Goal: Use online tool/utility: Utilize a website feature to perform a specific function

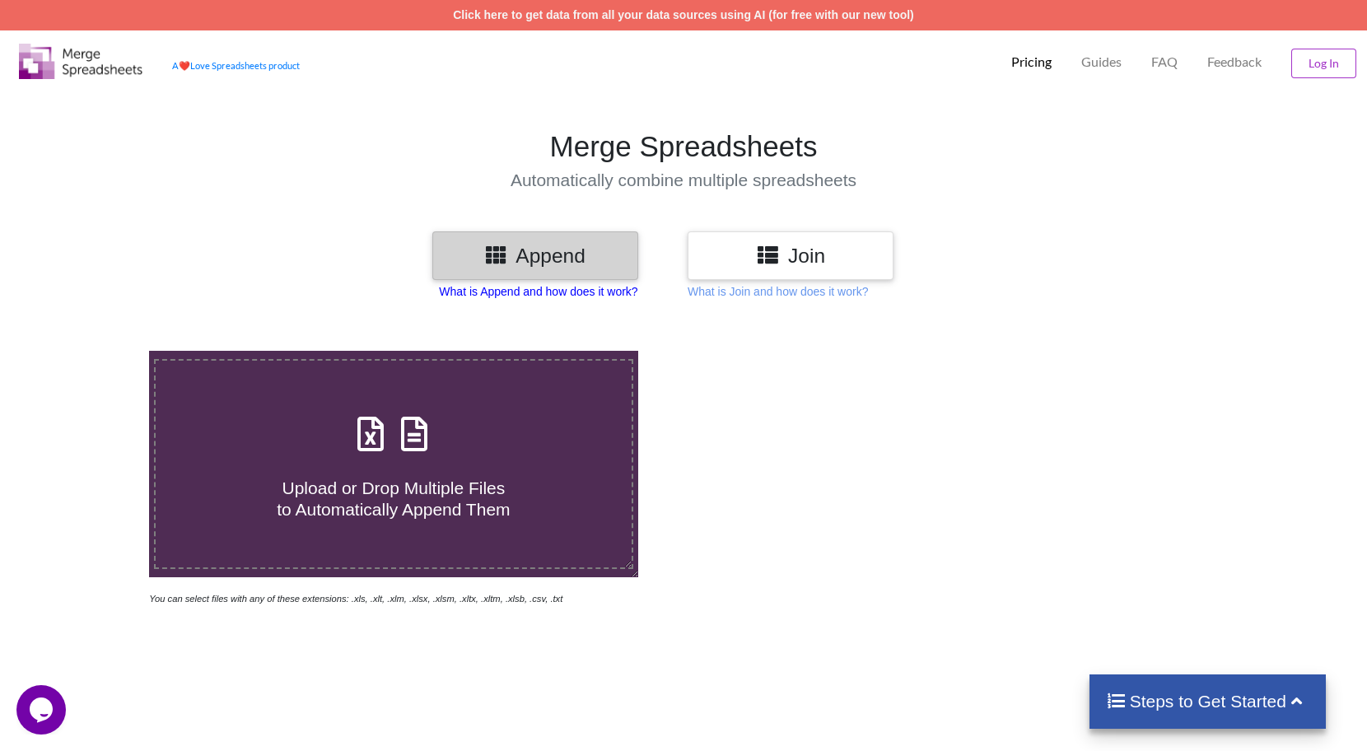
click at [596, 294] on p "What is Append and how does it work?" at bounding box center [538, 291] width 198 height 16
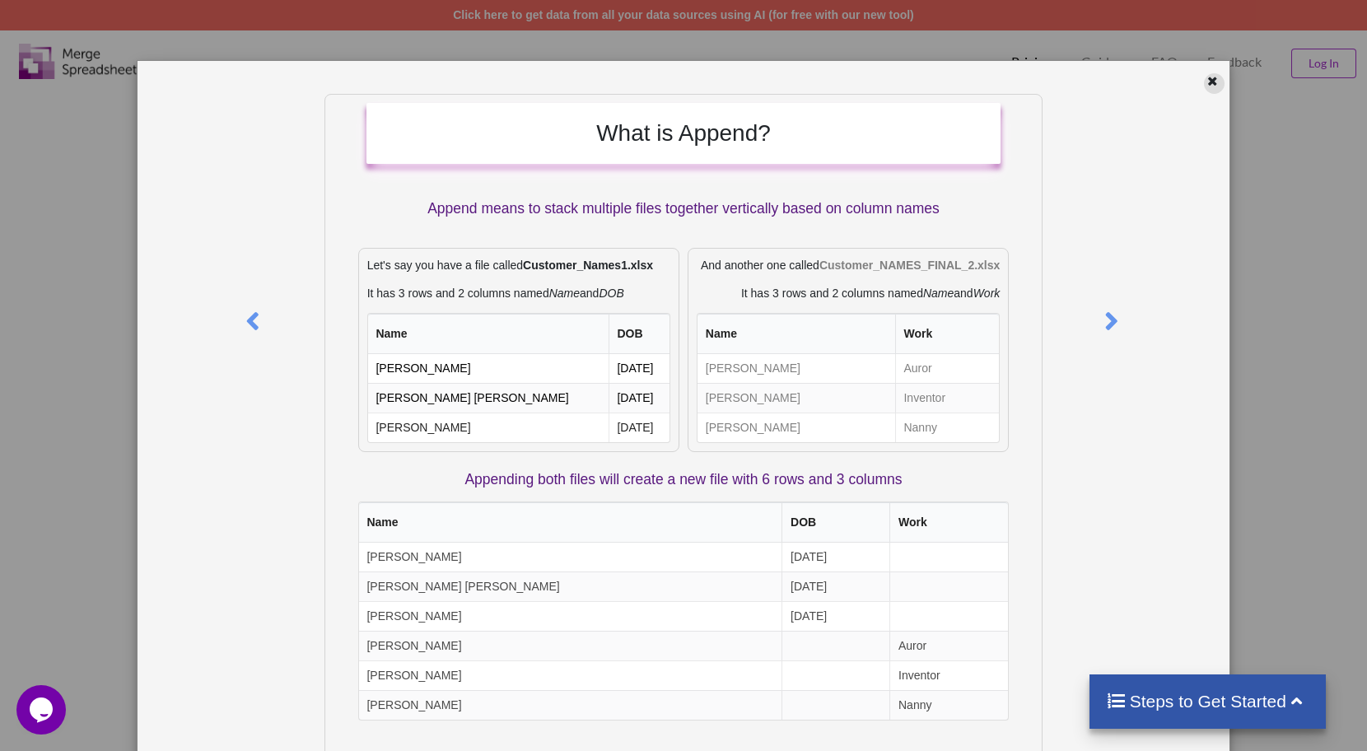
click at [1205, 91] on div at bounding box center [1214, 83] width 21 height 21
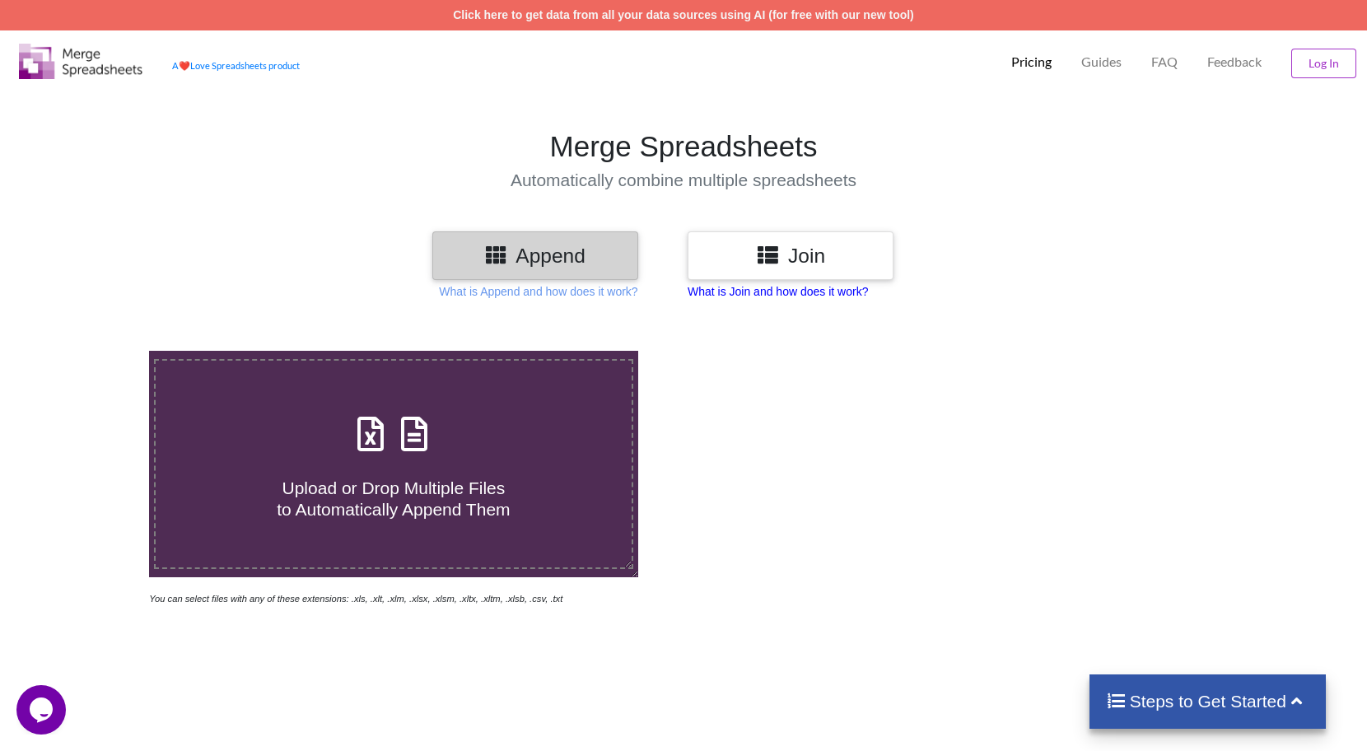
click at [637, 288] on p "What is Join and how does it work?" at bounding box center [538, 291] width 198 height 16
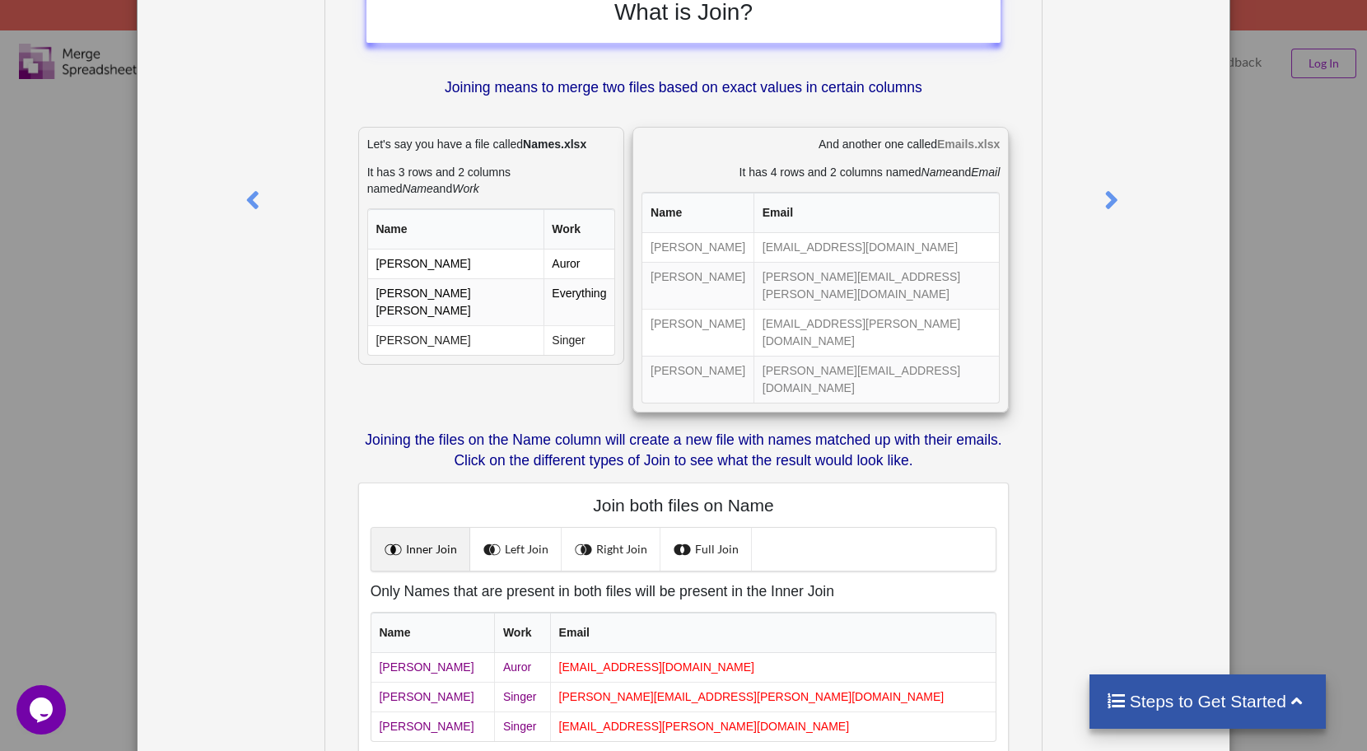
scroll to position [190, 0]
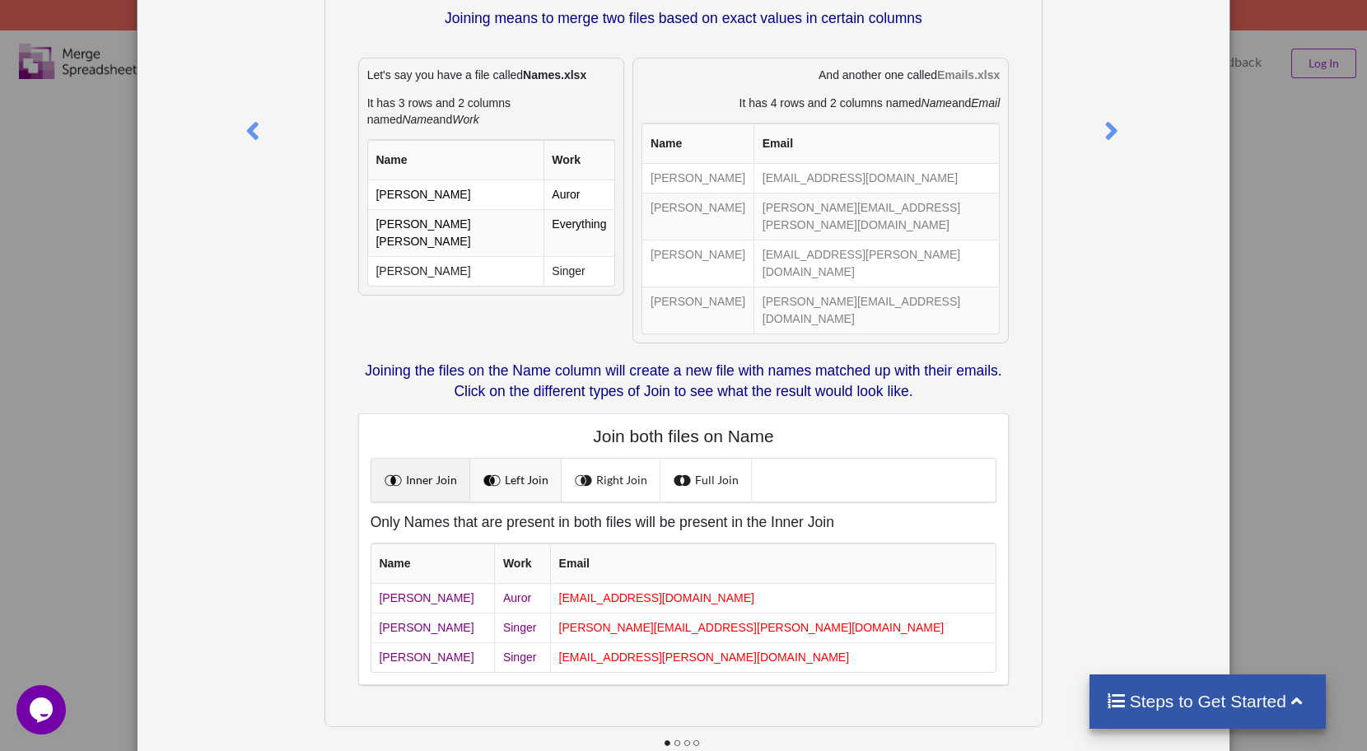
click at [508, 459] on link "Left Join" at bounding box center [515, 480] width 91 height 43
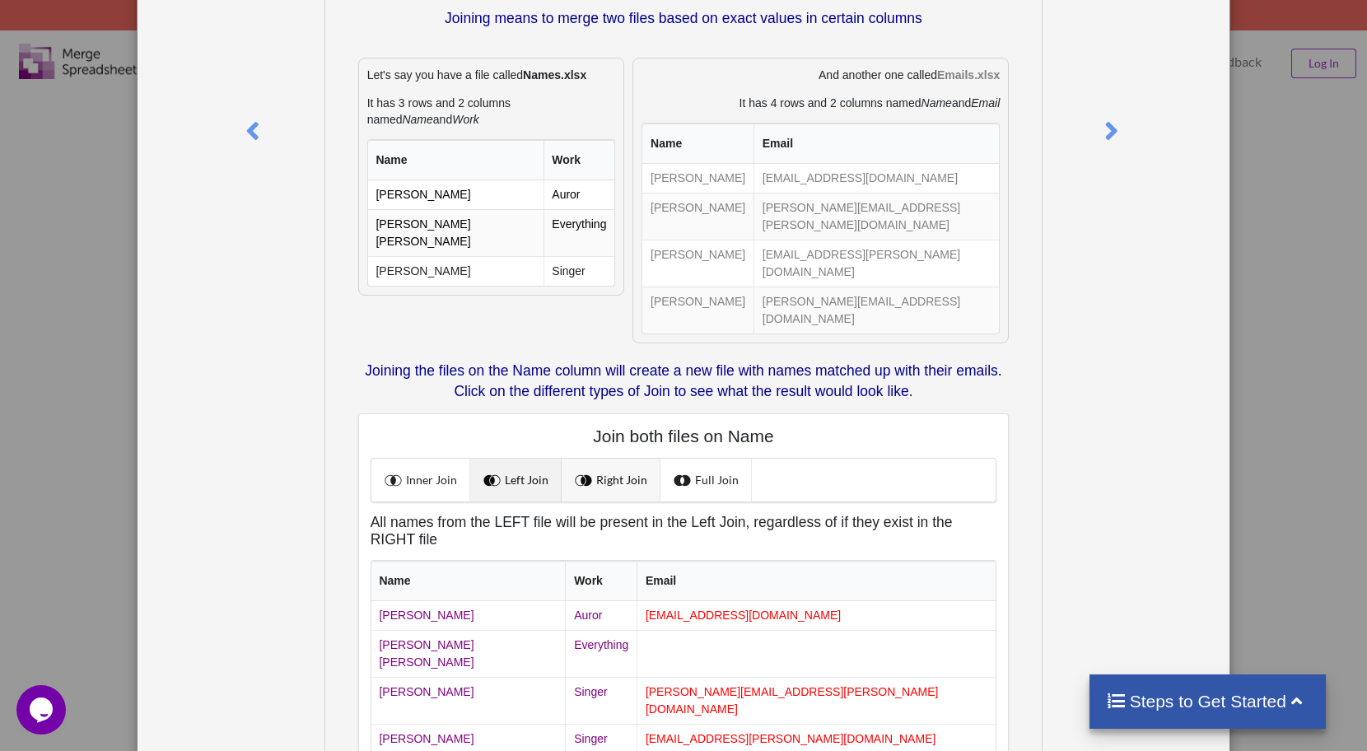
click at [615, 459] on link "Right Join" at bounding box center [611, 480] width 99 height 43
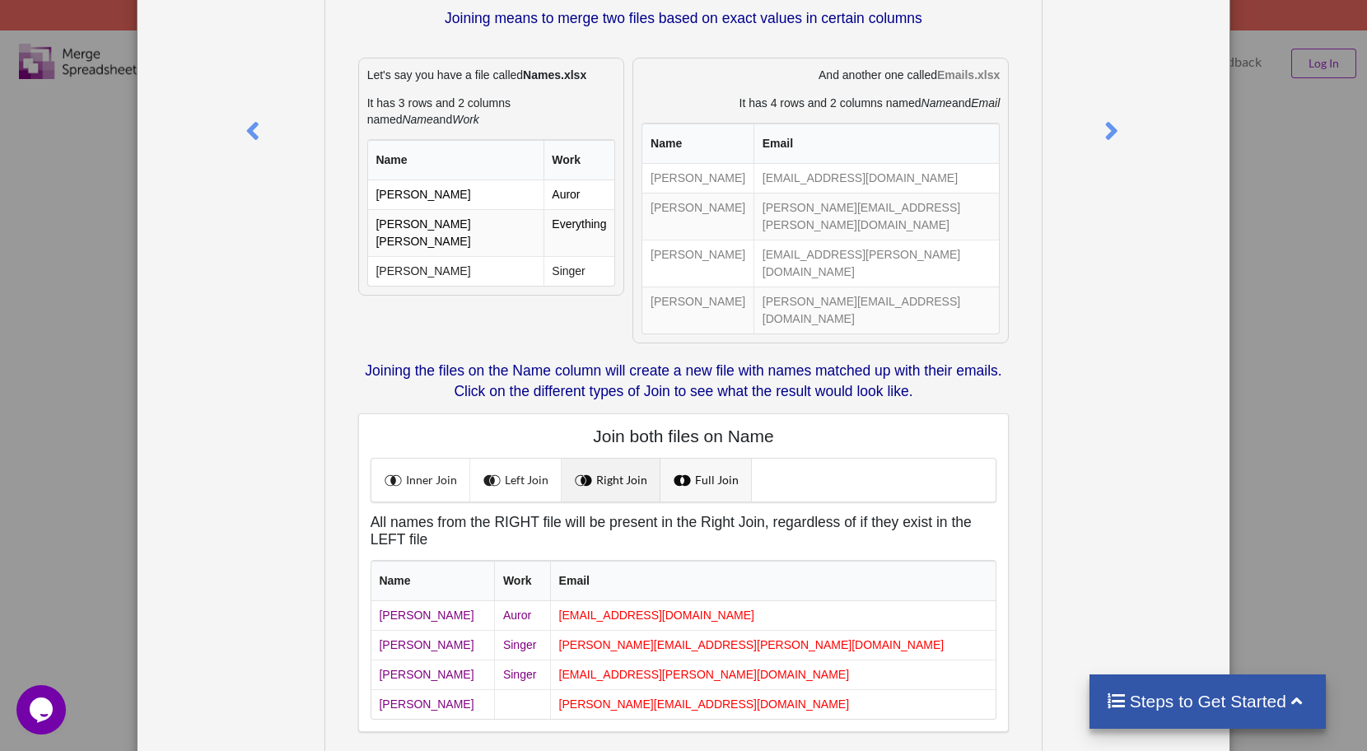
click at [724, 459] on link "Full Join" at bounding box center [705, 480] width 91 height 43
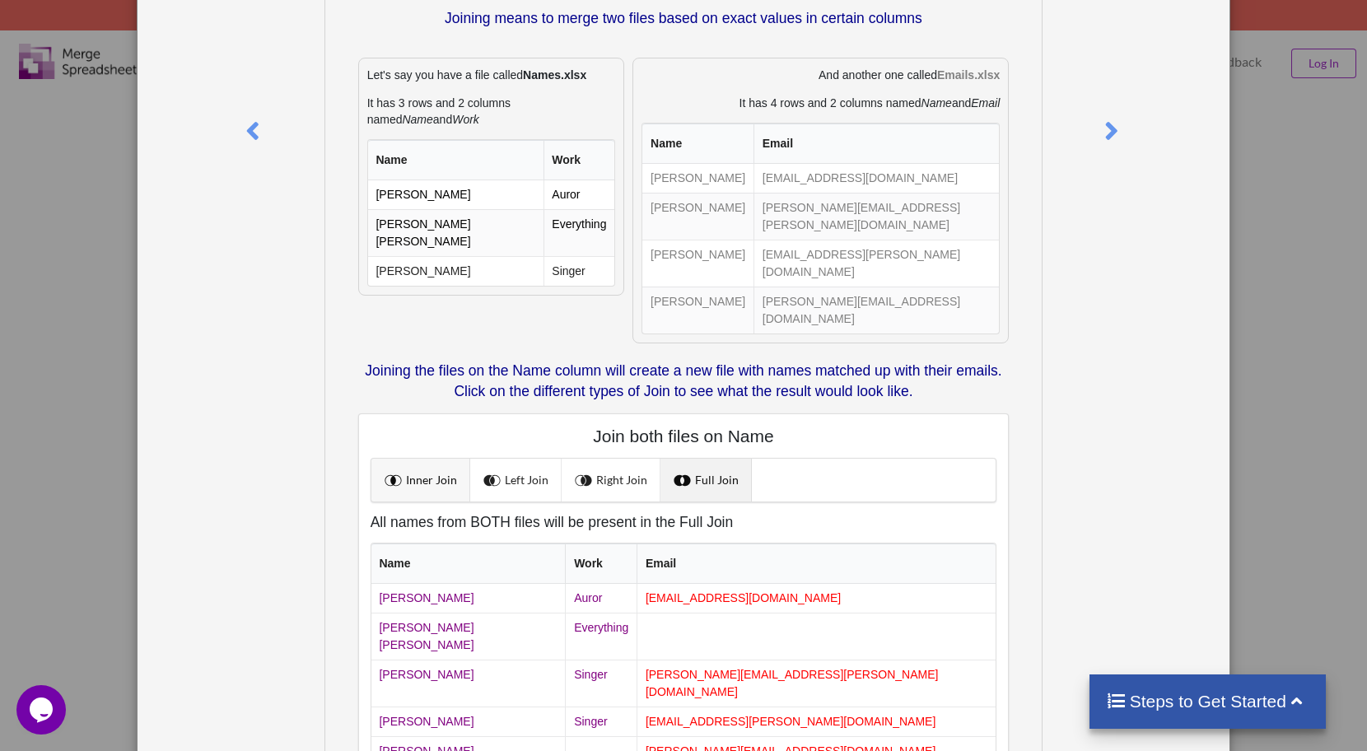
click at [442, 459] on link "Inner Join" at bounding box center [420, 480] width 99 height 43
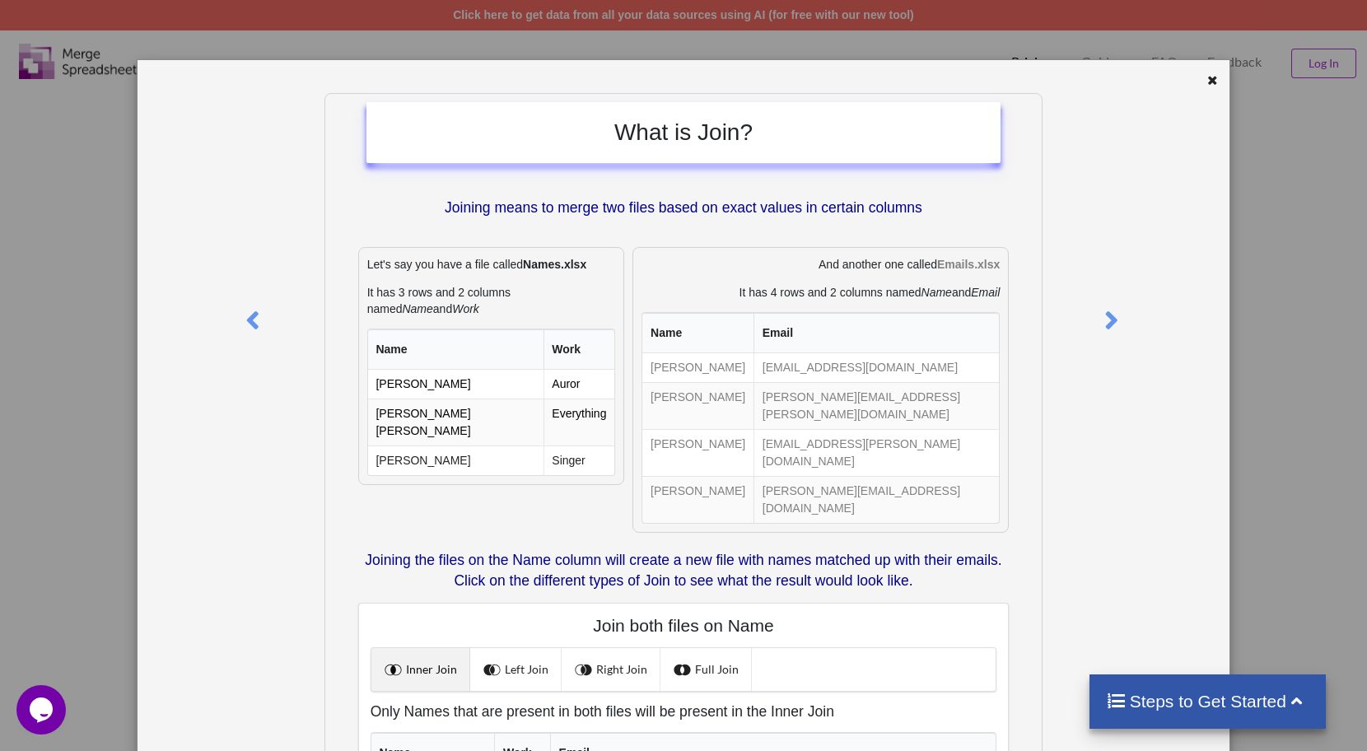
scroll to position [0, 0]
click at [1209, 83] on icon at bounding box center [1212, 79] width 14 height 12
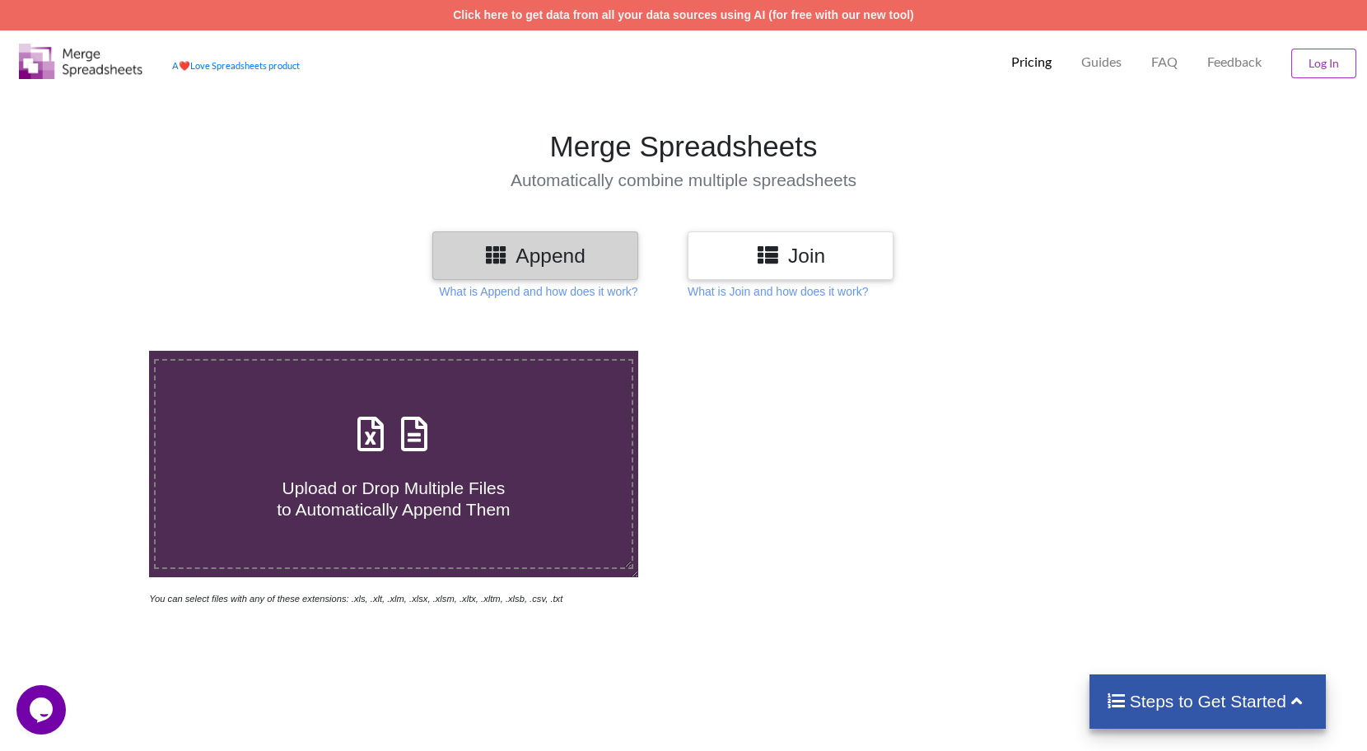
click at [520, 253] on h3 "Append" at bounding box center [535, 256] width 181 height 24
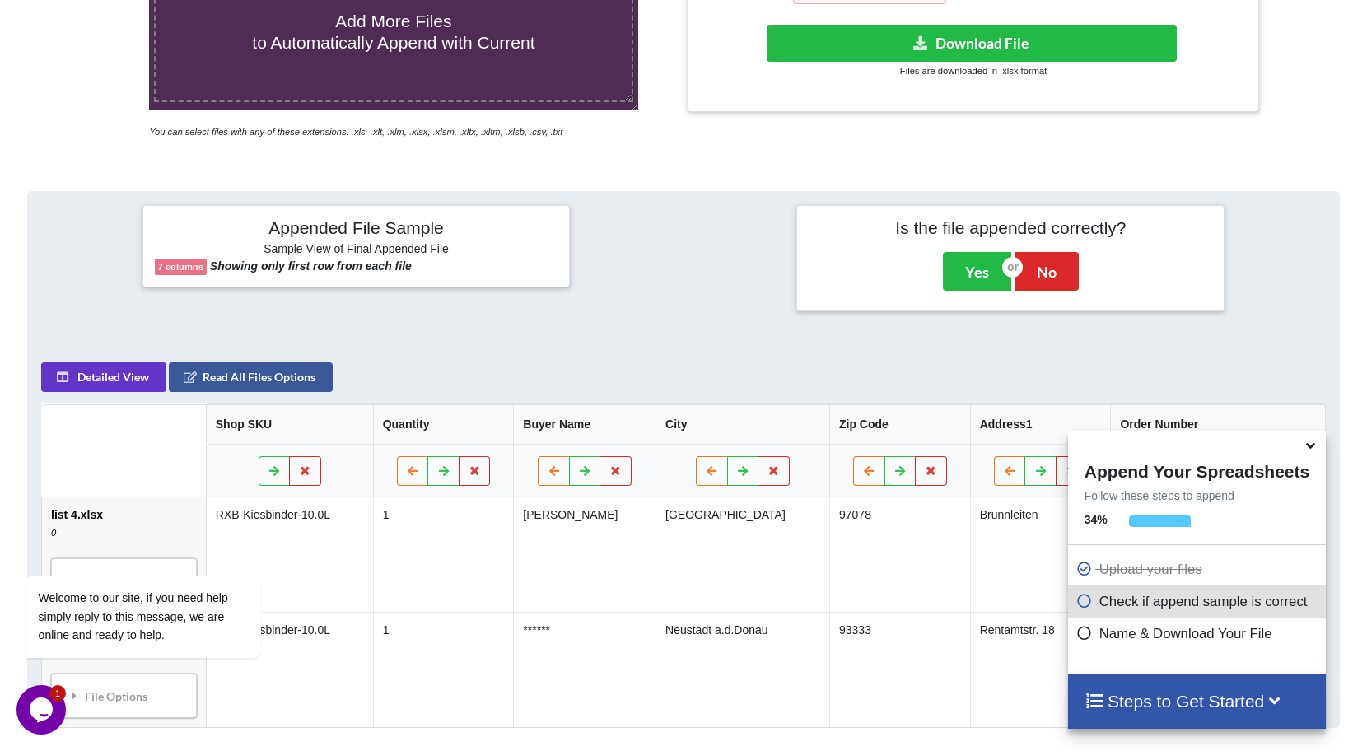
scroll to position [364, 0]
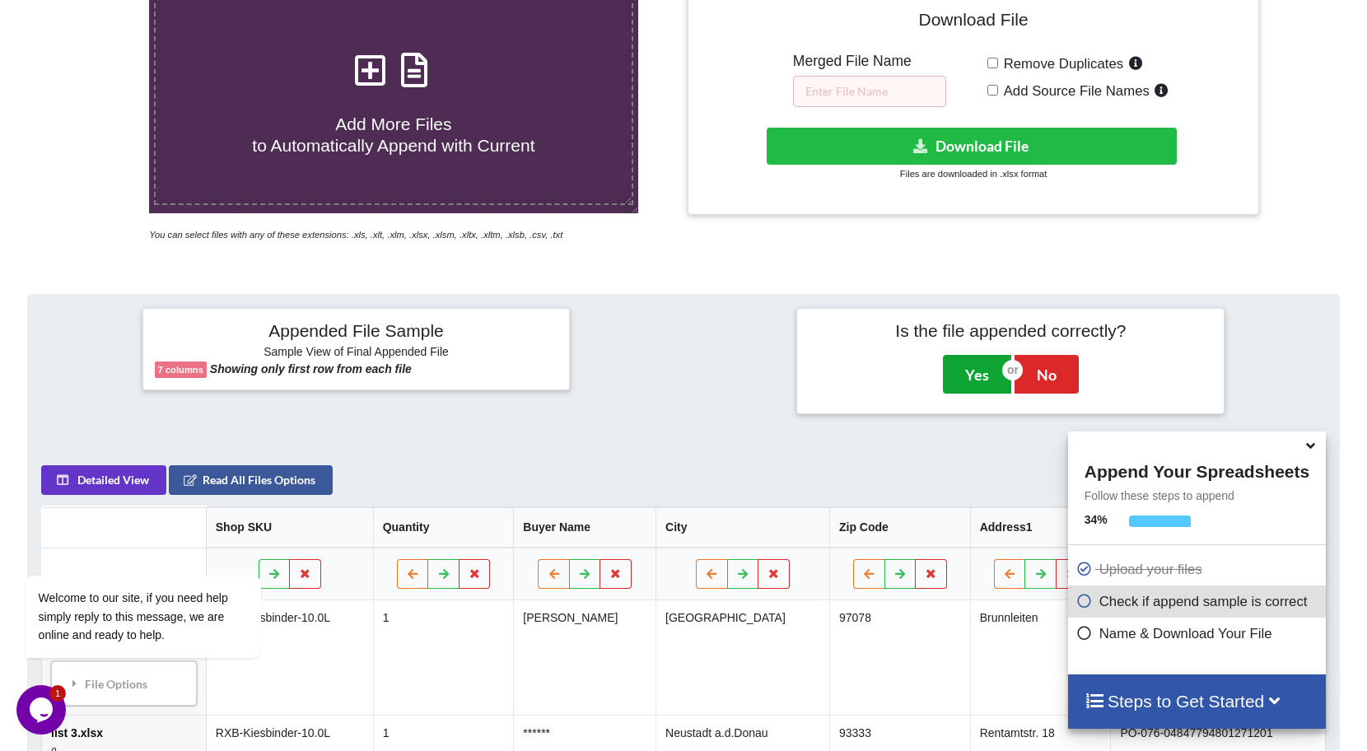
click at [975, 386] on button "Yes" at bounding box center [977, 374] width 68 height 38
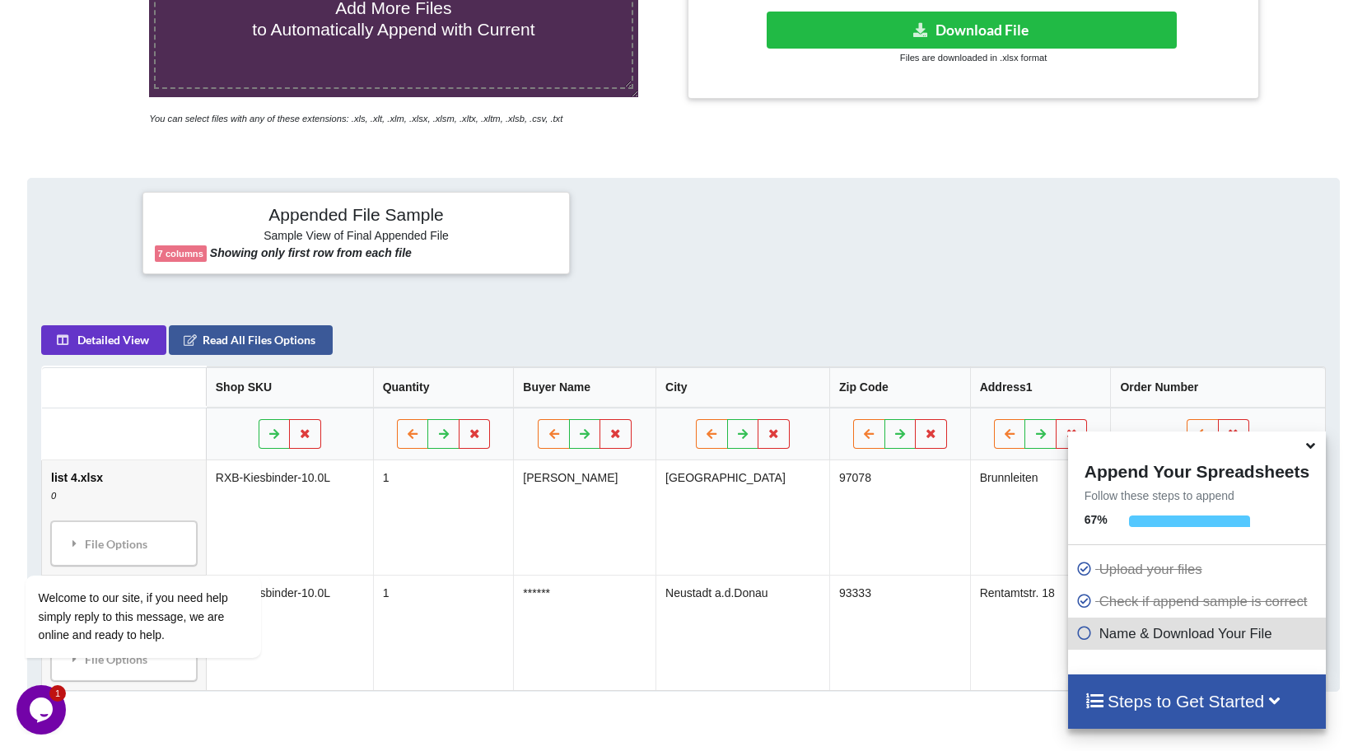
scroll to position [785, 0]
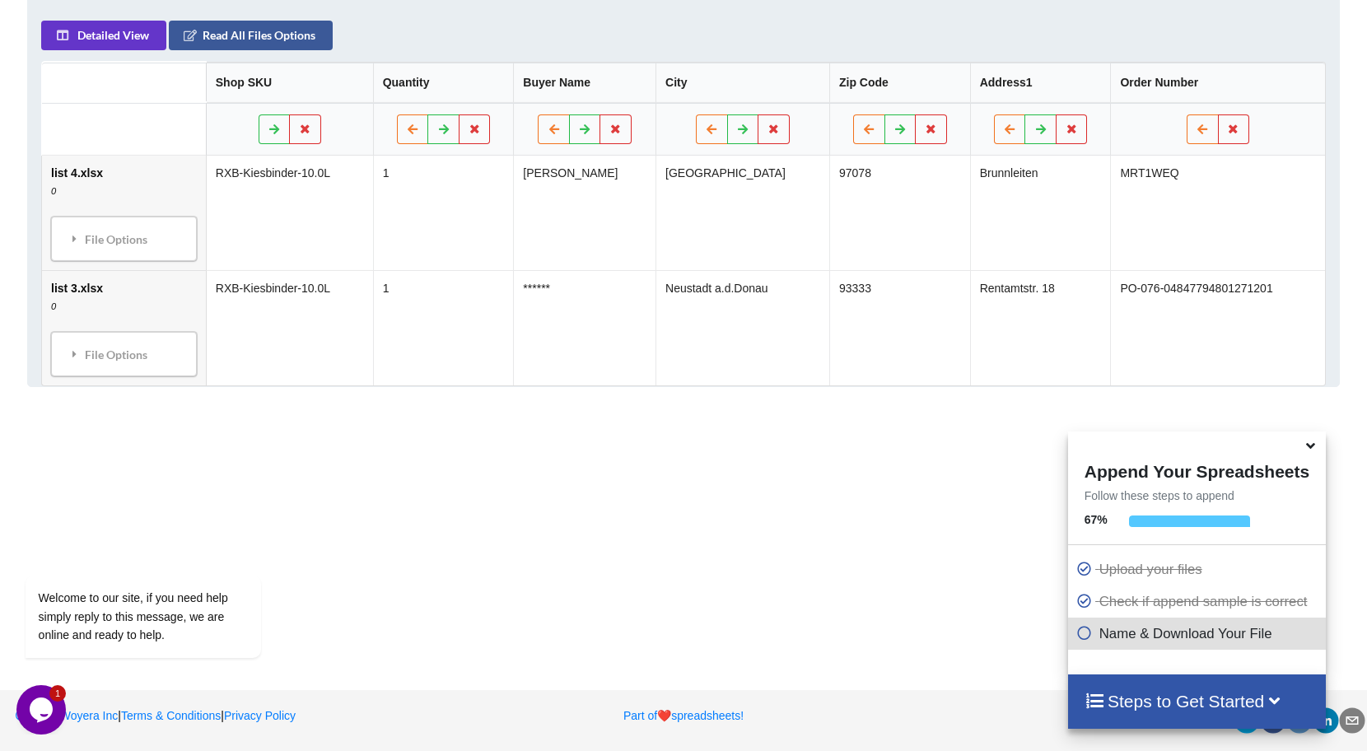
click at [1083, 631] on icon at bounding box center [1084, 630] width 16 height 14
click at [1103, 631] on p "Name & Download Your File" at bounding box center [1198, 633] width 245 height 21
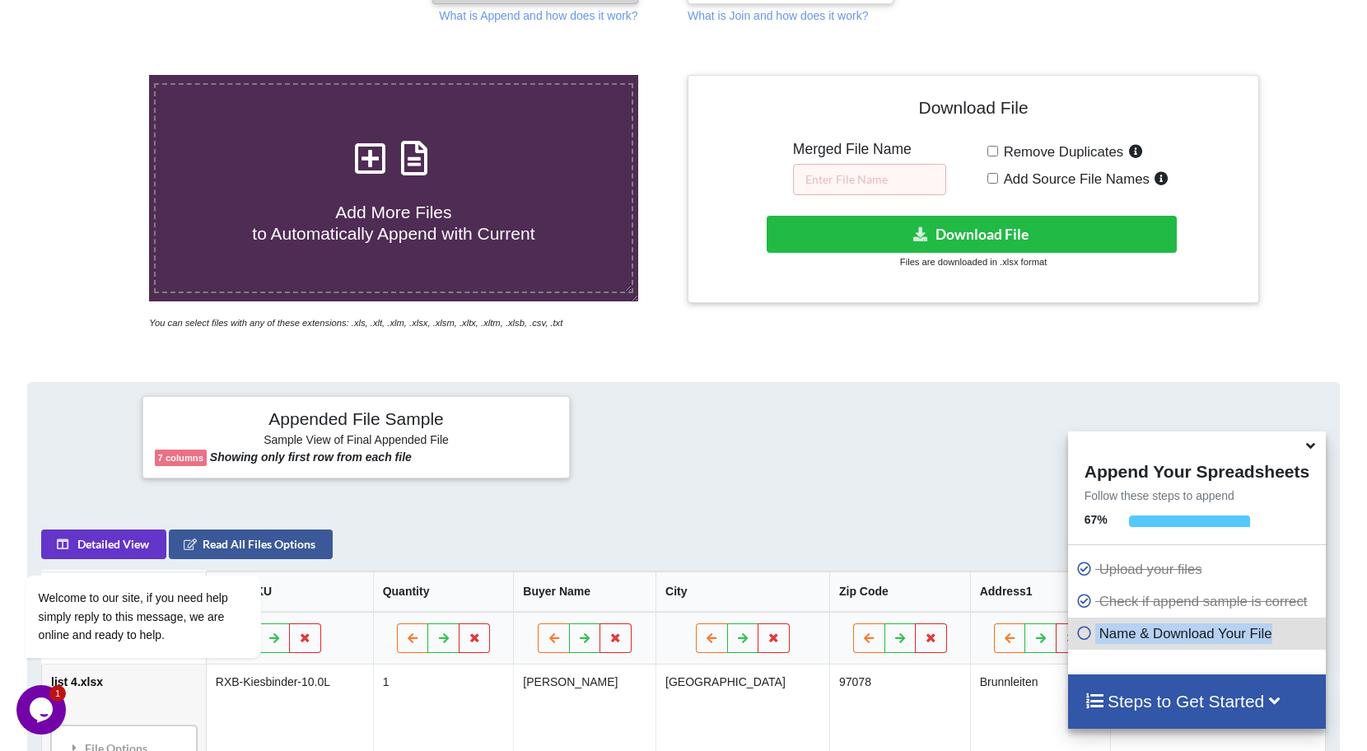
scroll to position [112, 0]
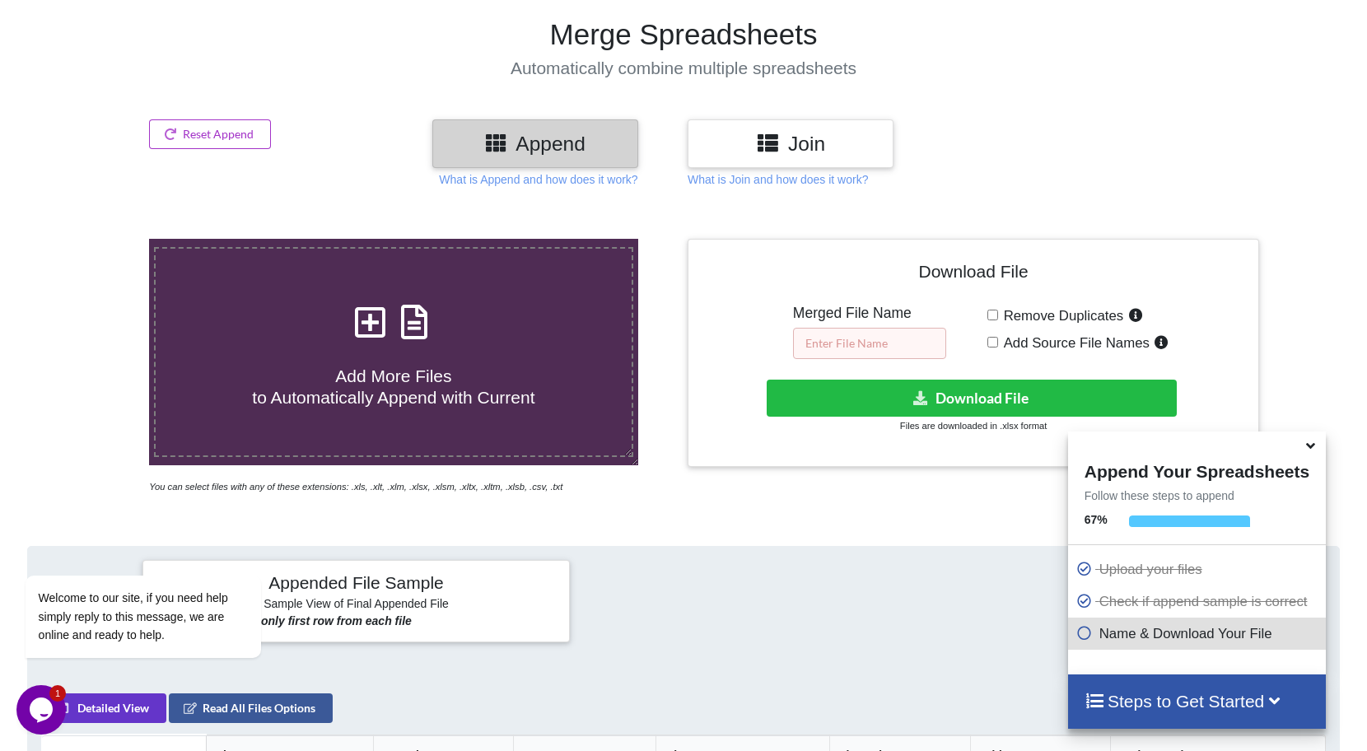
click at [844, 348] on input "text" at bounding box center [869, 343] width 153 height 31
type input "asd"
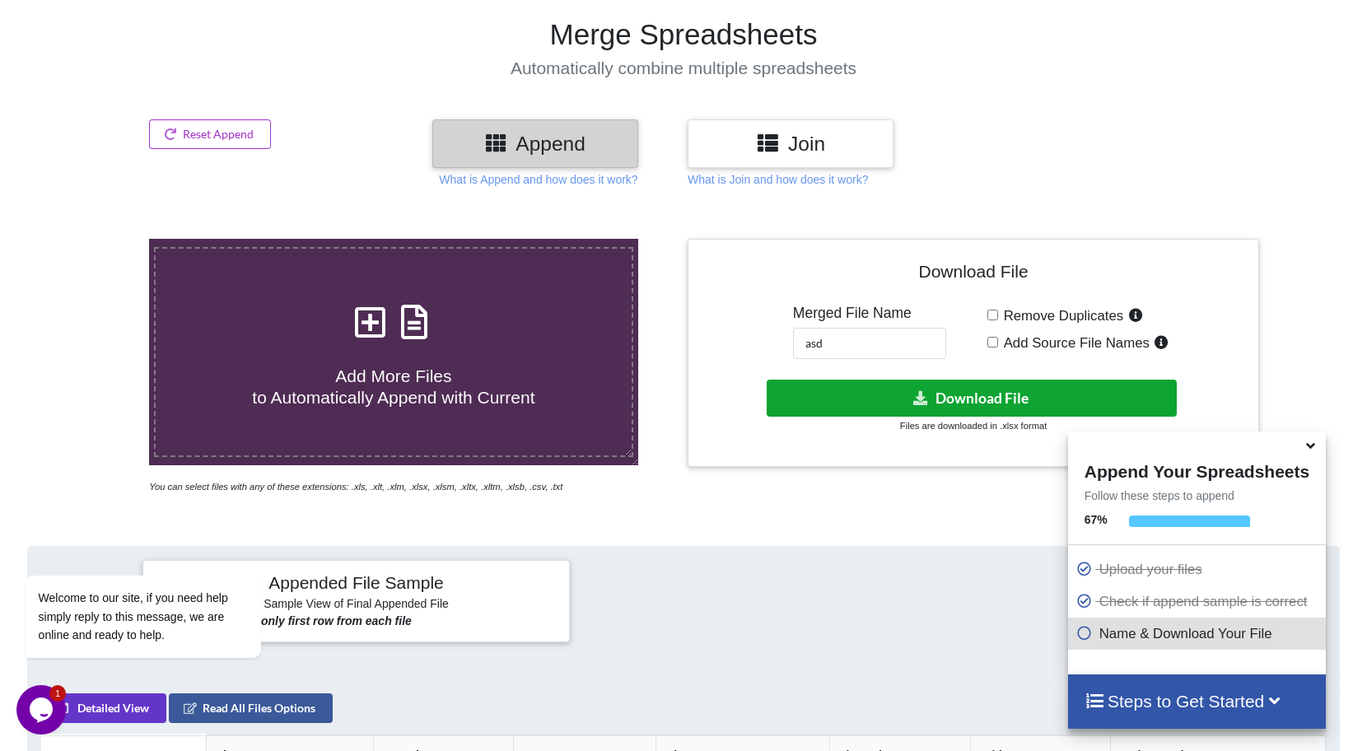
click at [850, 387] on button "Download File" at bounding box center [972, 398] width 410 height 37
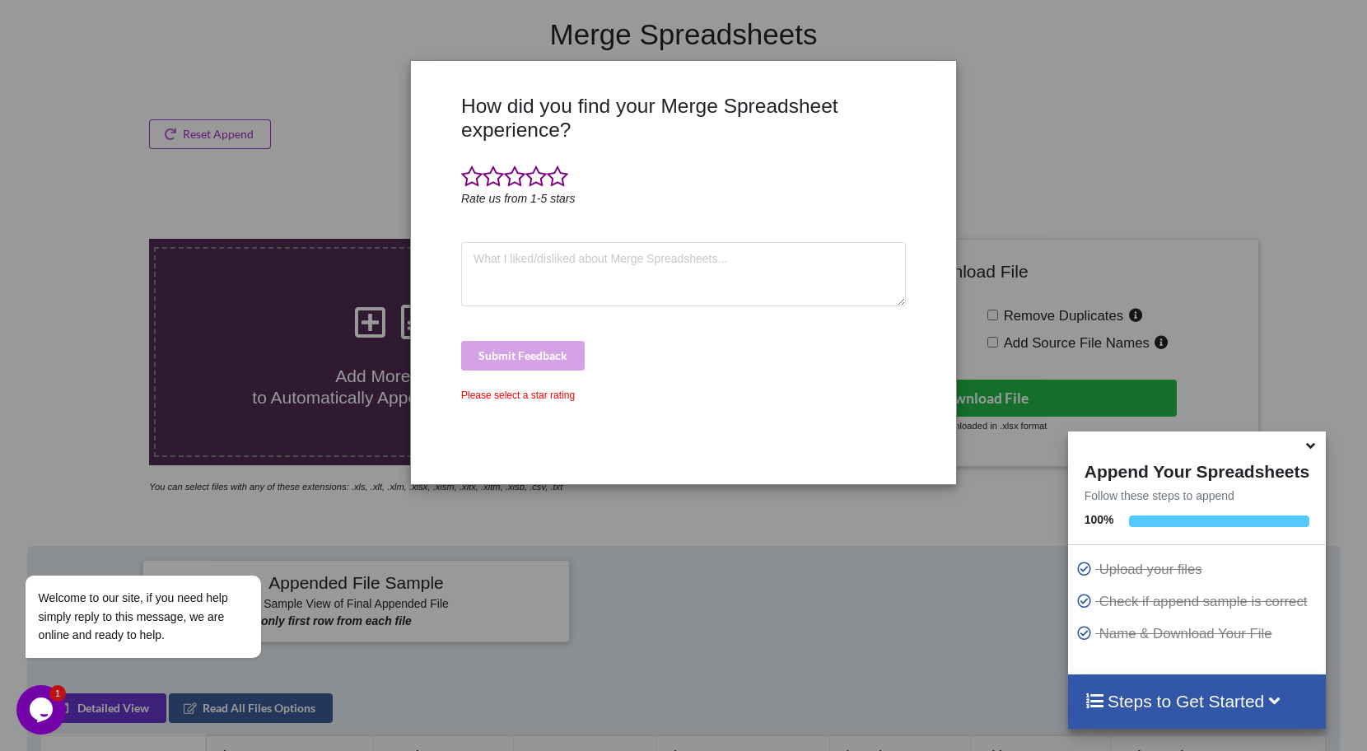
click at [1307, 445] on icon at bounding box center [1310, 443] width 17 height 15
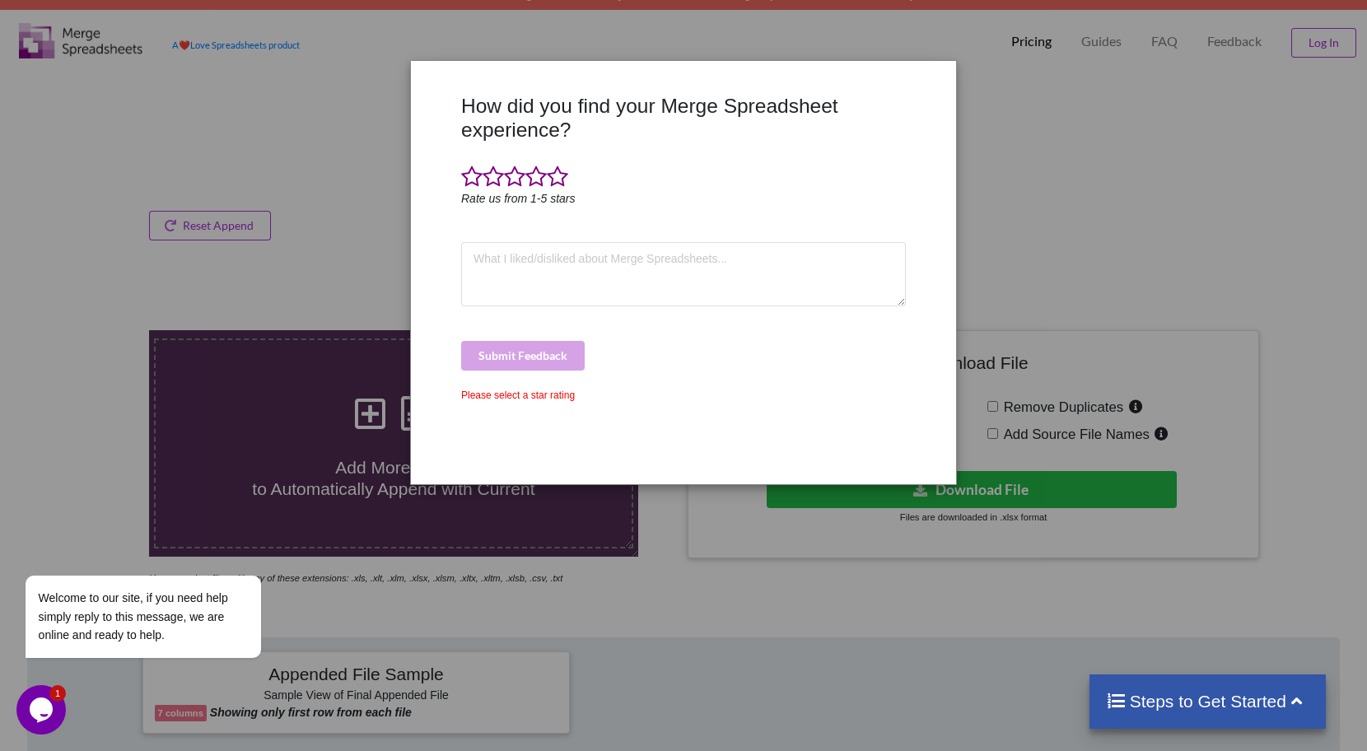
scroll to position [0, 0]
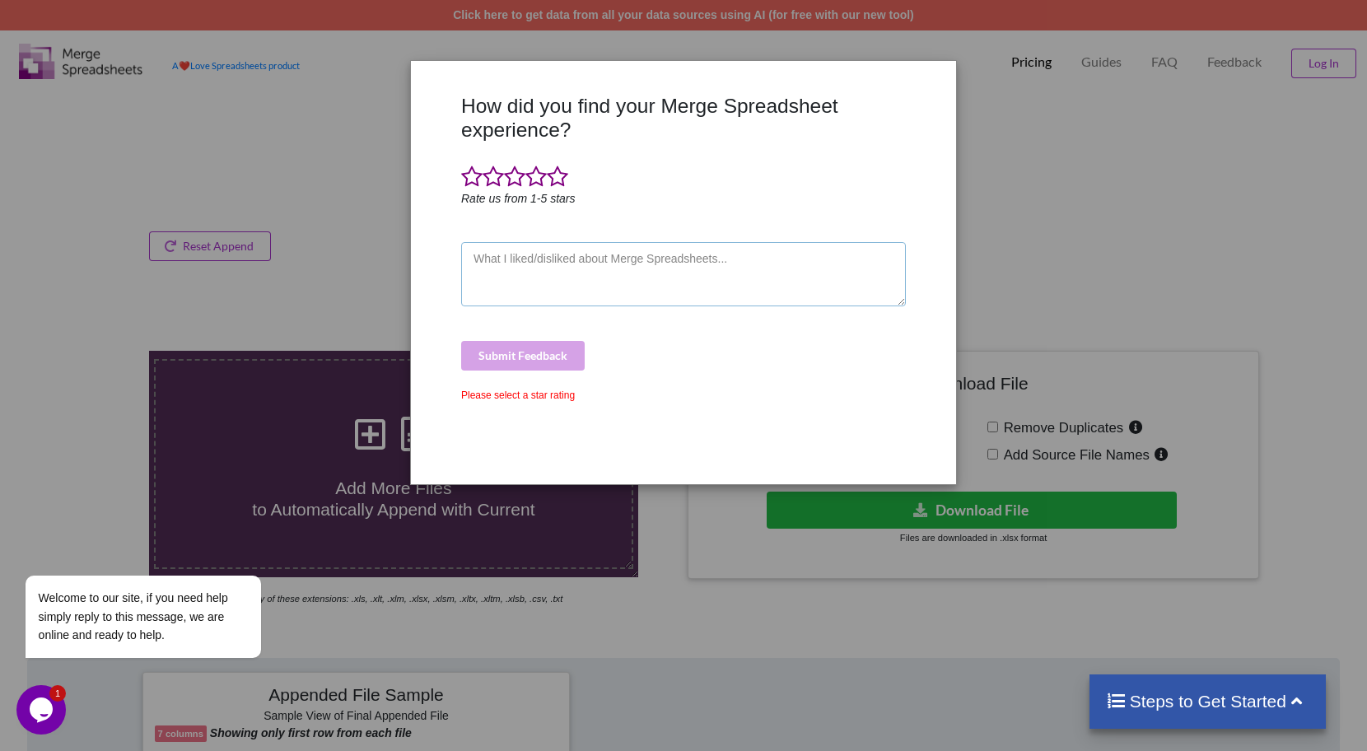
click at [673, 263] on textarea at bounding box center [683, 274] width 445 height 64
click at [190, 278] on div "How did you find your Merge Spreadsheet experience? Rate us from 1-5 stars Subm…" at bounding box center [683, 375] width 1367 height 751
click at [213, 245] on div "How did you find your Merge Spreadsheet experience? Rate us from 1-5 stars Subm…" at bounding box center [683, 375] width 1367 height 751
click at [557, 178] on span at bounding box center [557, 176] width 21 height 23
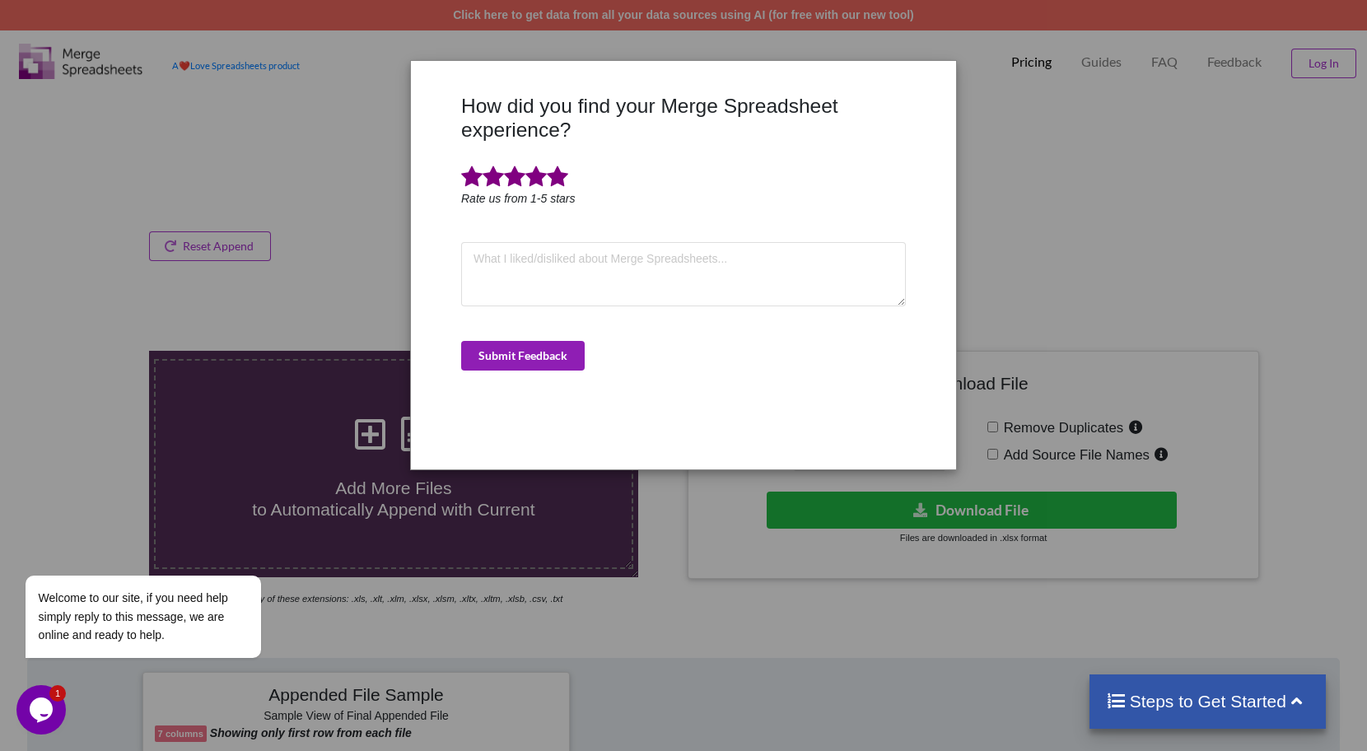
click at [518, 363] on button "Submit Feedback" at bounding box center [522, 356] width 123 height 30
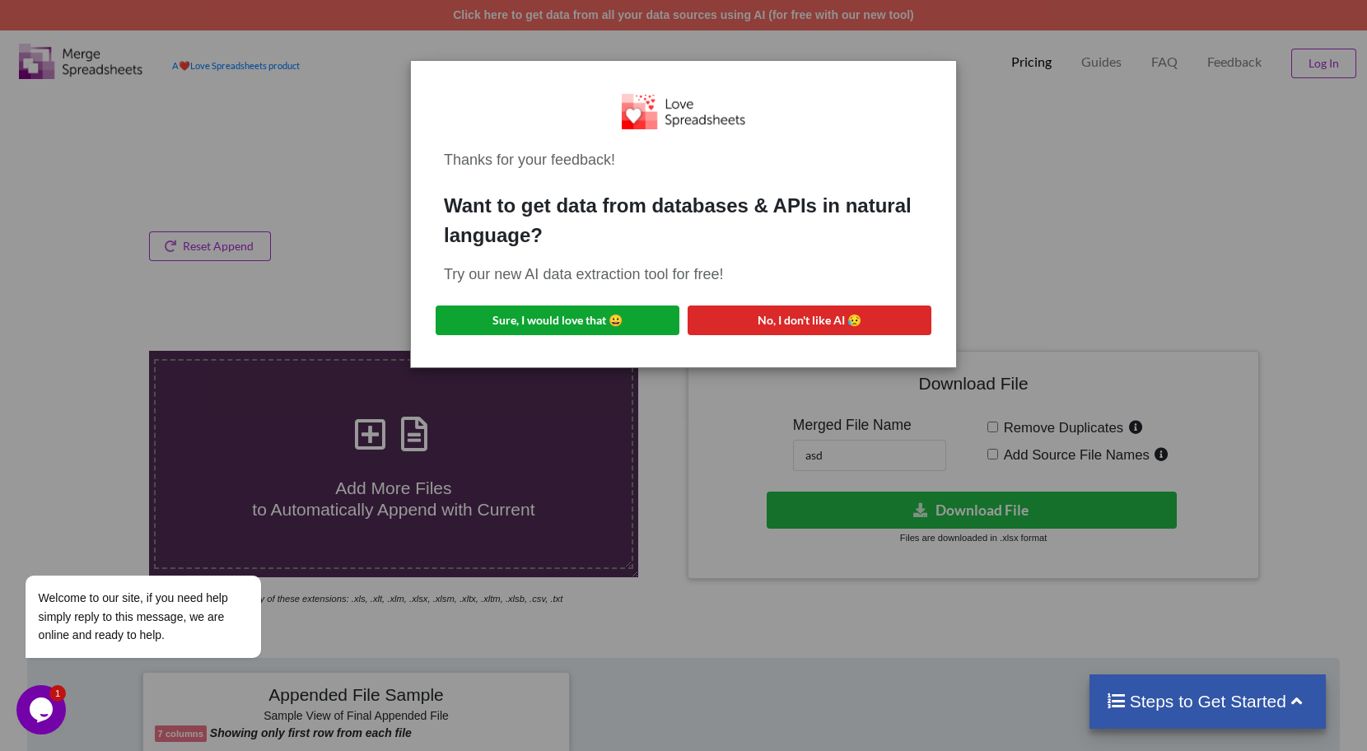
click at [655, 315] on button "Sure, I would love that 😀" at bounding box center [558, 320] width 244 height 30
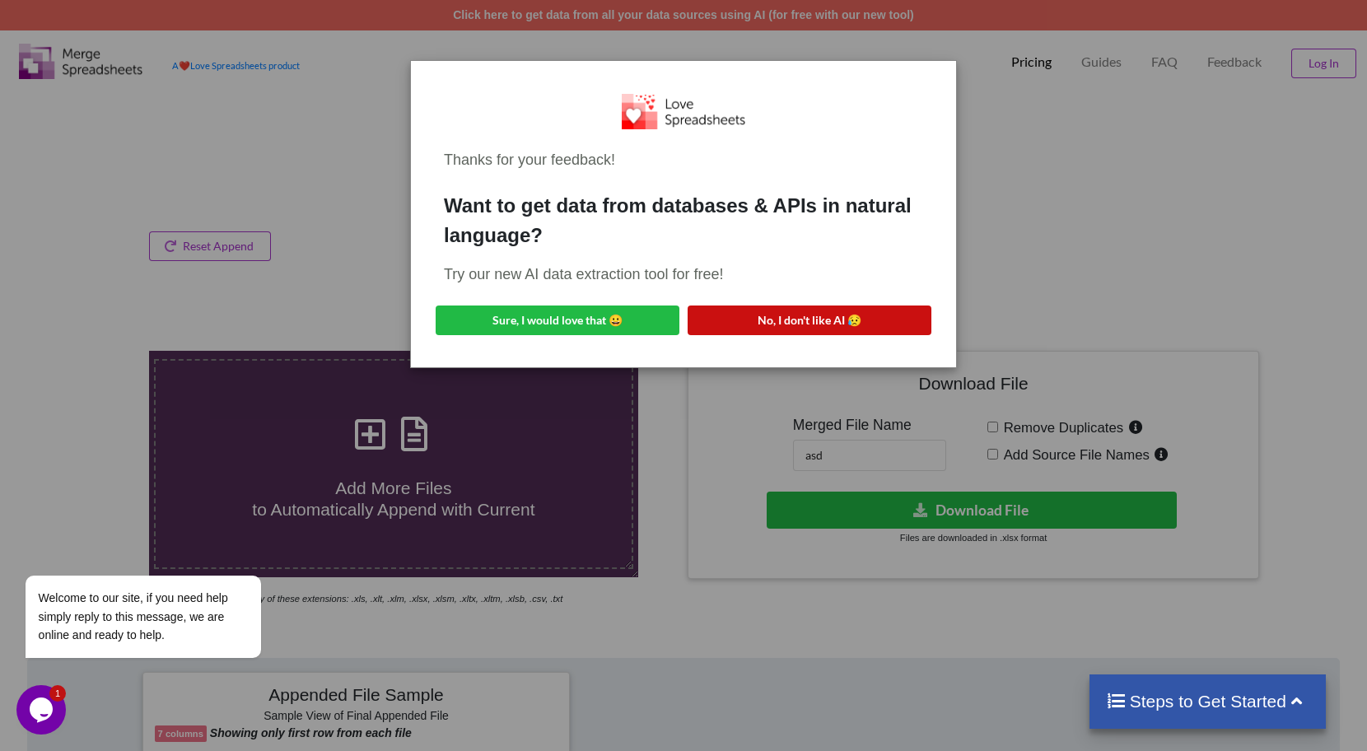
click at [814, 311] on button "No, I don't like AI 😥" at bounding box center [809, 320] width 244 height 30
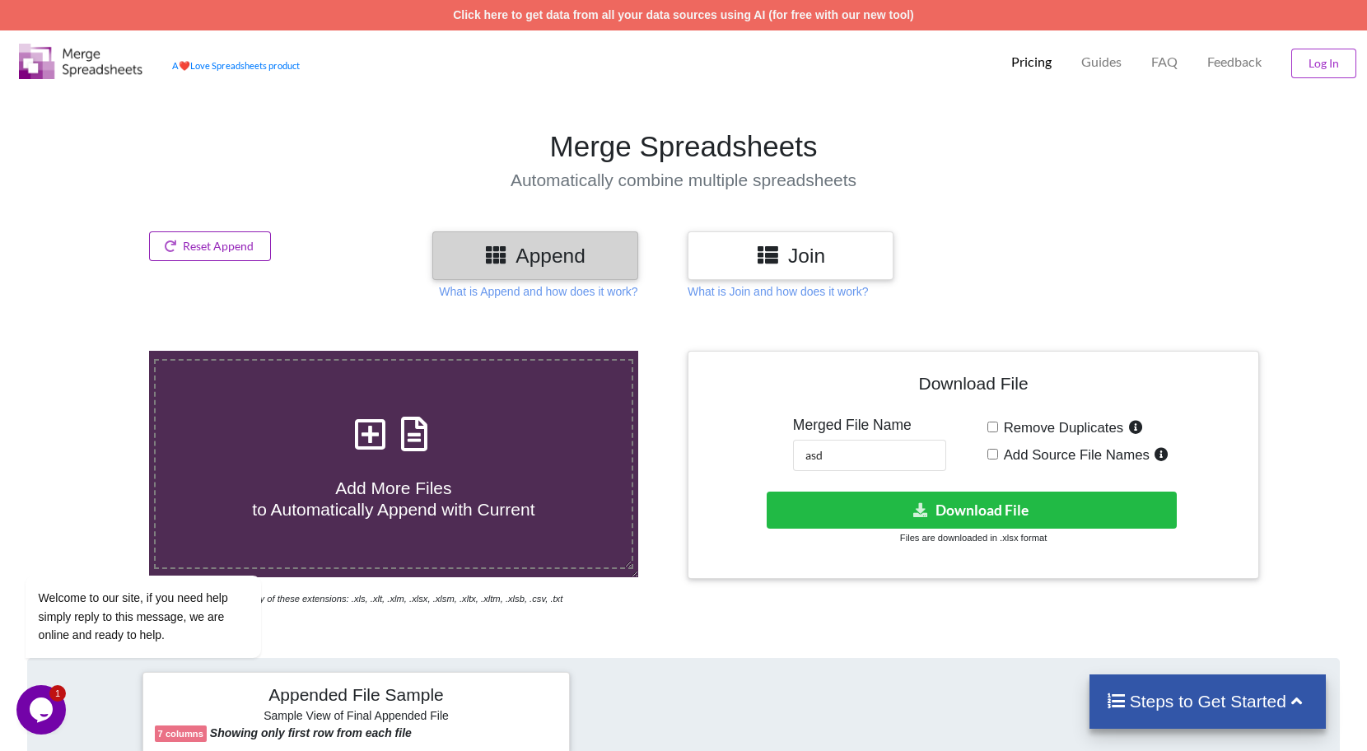
click at [222, 255] on button "Reset Append" at bounding box center [210, 246] width 122 height 30
click at [192, 171] on button "Reset Append" at bounding box center [165, 168] width 105 height 30
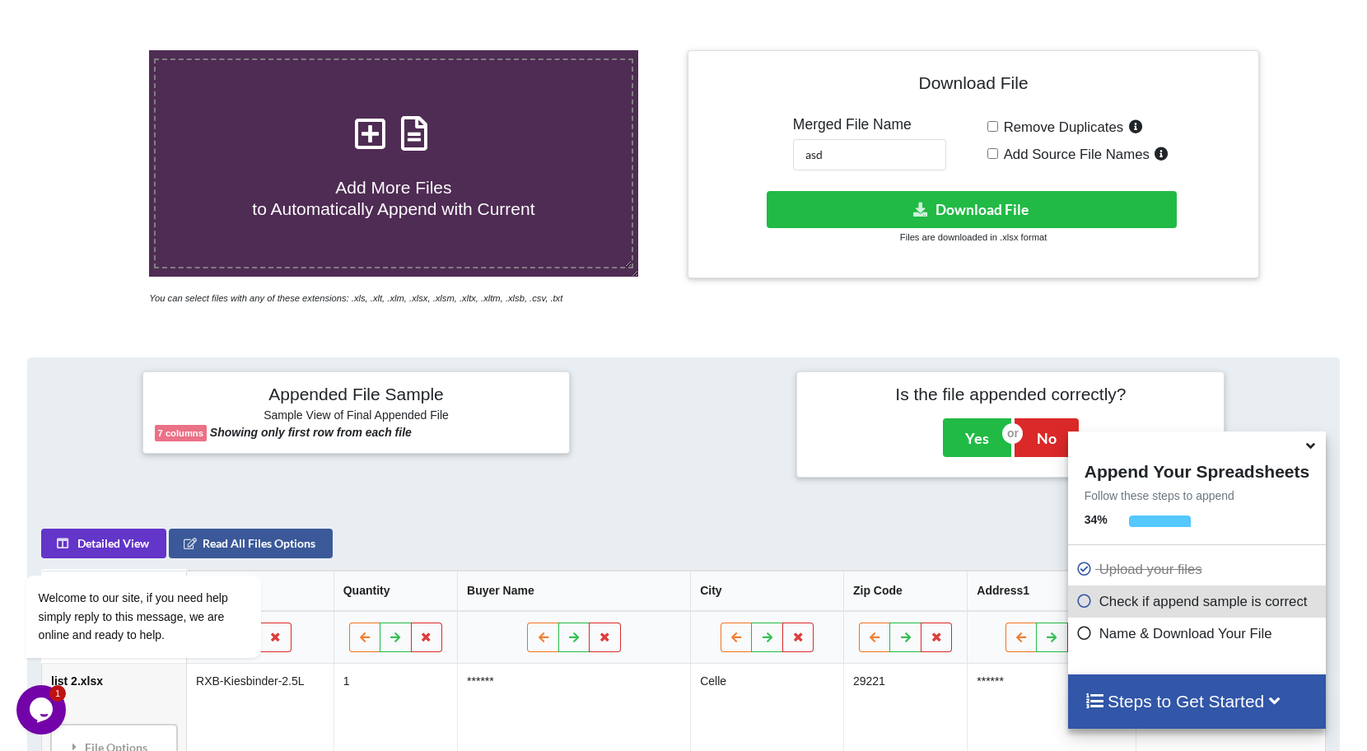
scroll to position [295, 0]
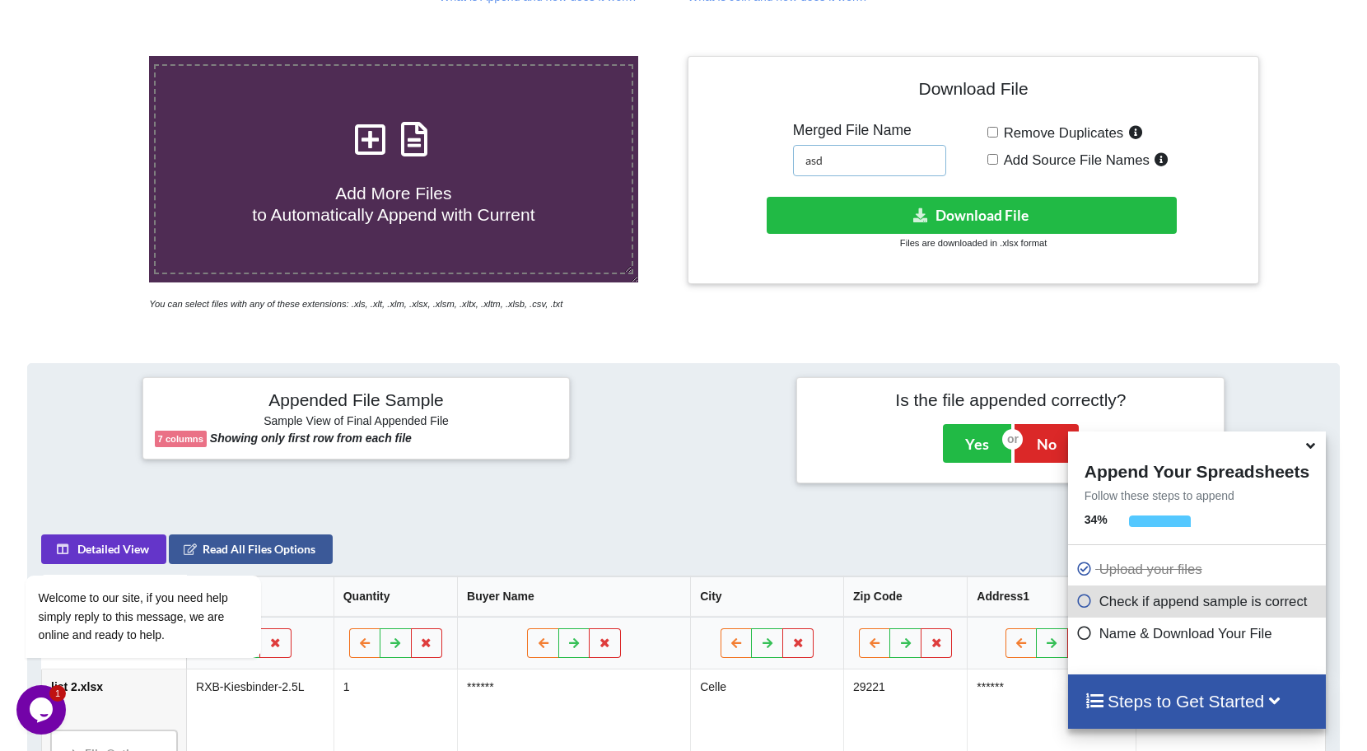
click at [823, 158] on input "asd" at bounding box center [869, 160] width 153 height 31
type input "final"
click at [968, 448] on button "Yes" at bounding box center [977, 443] width 68 height 38
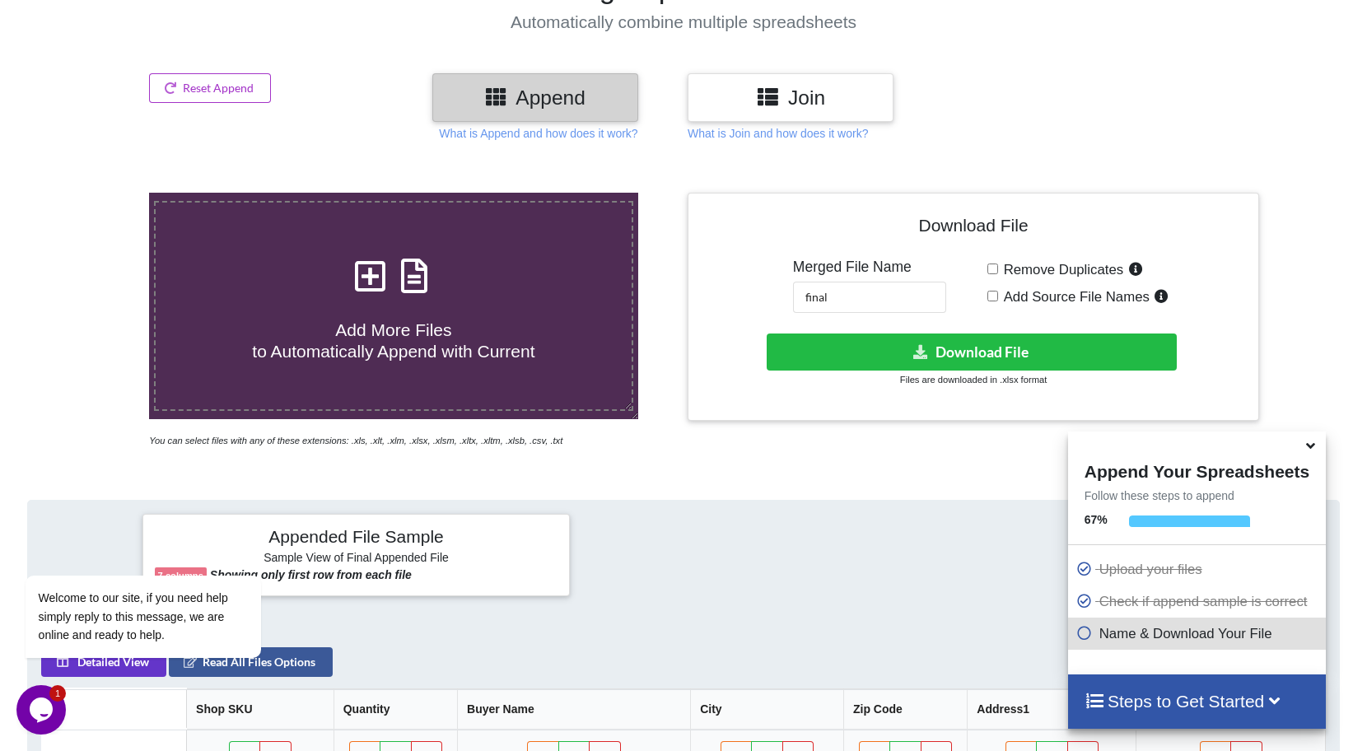
scroll to position [0, 0]
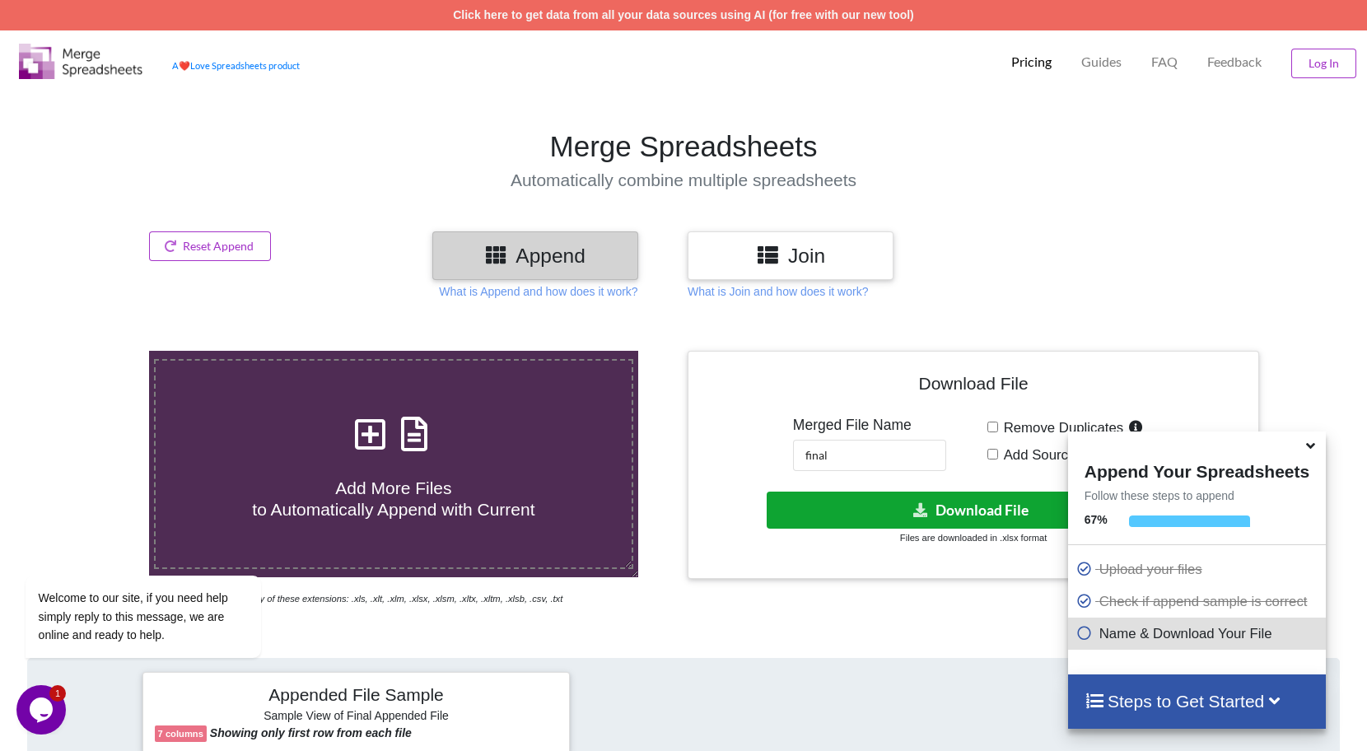
click at [864, 508] on button "Download File" at bounding box center [972, 510] width 410 height 37
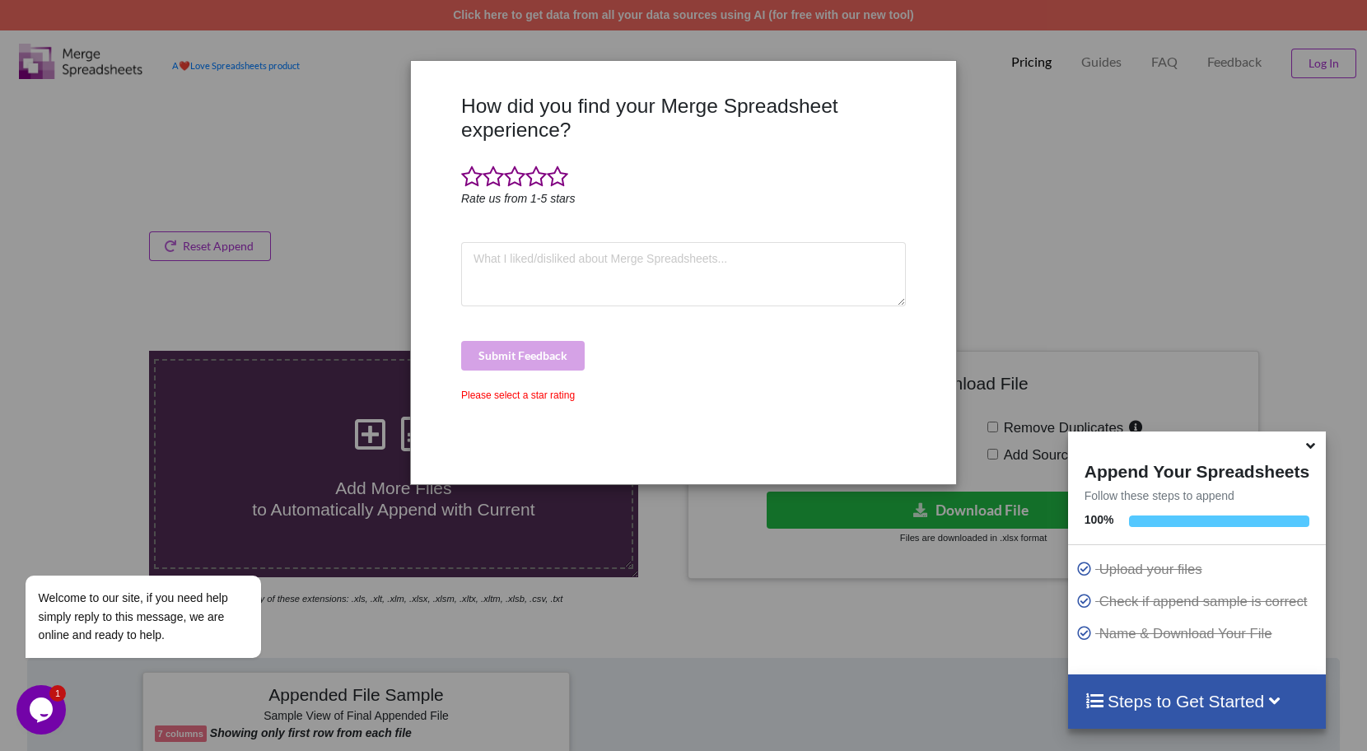
click at [217, 223] on div "How did you find your Merge Spreadsheet experience? Rate us from 1-5 stars Subm…" at bounding box center [683, 375] width 1367 height 751
click at [1316, 436] on div at bounding box center [1197, 444] width 258 height 26
